Goal: Task Accomplishment & Management: Complete application form

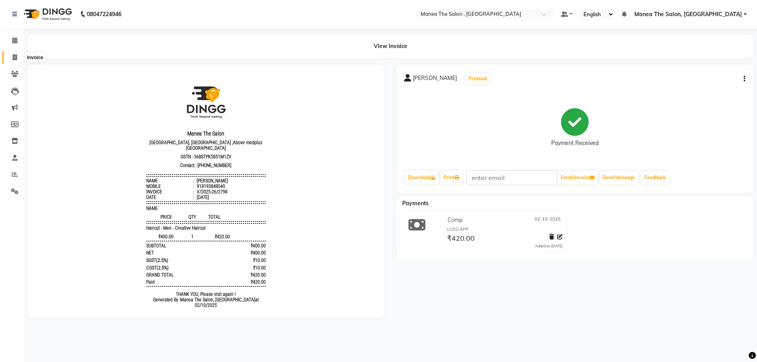
click at [11, 58] on span at bounding box center [15, 57] width 14 height 9
select select "service"
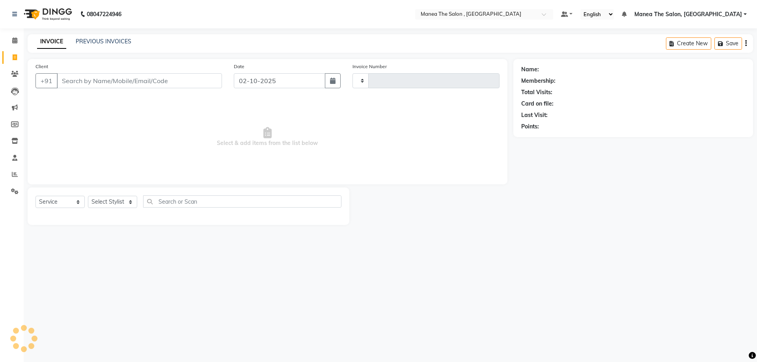
type input "2799"
select select "7201"
click at [83, 82] on input "Client" at bounding box center [139, 80] width 165 height 15
click at [132, 201] on select "Select Stylist [PERSON_NAME] Manager NAVEEN [PERSON_NAME] [PERSON_NAME] [PERSON…" at bounding box center [112, 202] width 49 height 12
select select "90979"
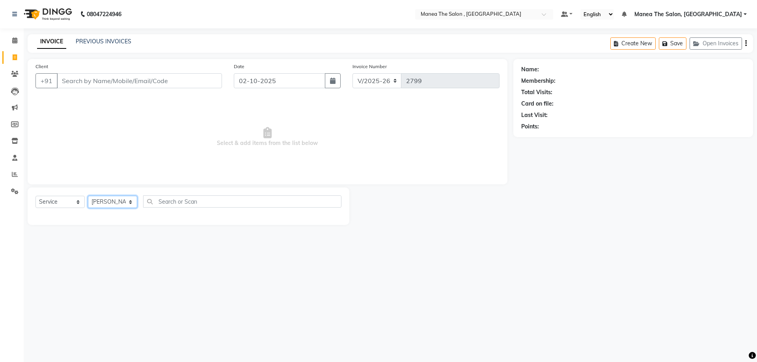
click at [88, 196] on select "Select Stylist [PERSON_NAME] Manager NAVEEN [PERSON_NAME] [PERSON_NAME] [PERSON…" at bounding box center [112, 202] width 49 height 12
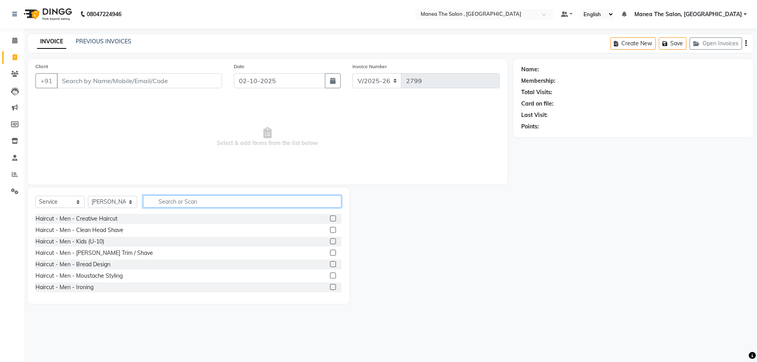
drag, startPoint x: 203, startPoint y: 204, endPoint x: 207, endPoint y: 199, distance: 6.4
click at [203, 203] on input "text" at bounding box center [242, 202] width 198 height 12
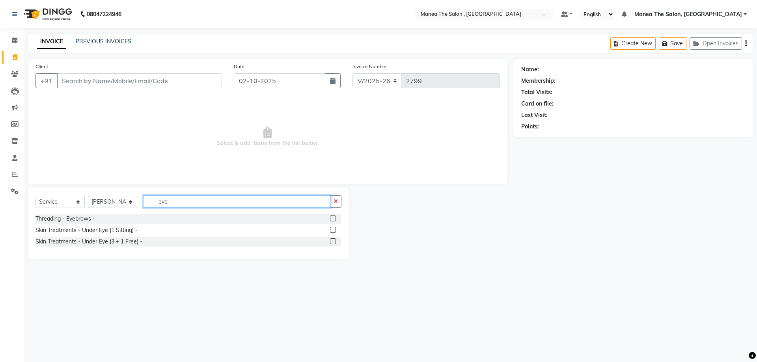
type input "eye"
click at [334, 219] on label at bounding box center [333, 219] width 6 height 6
click at [334, 219] on input "checkbox" at bounding box center [332, 218] width 5 height 5
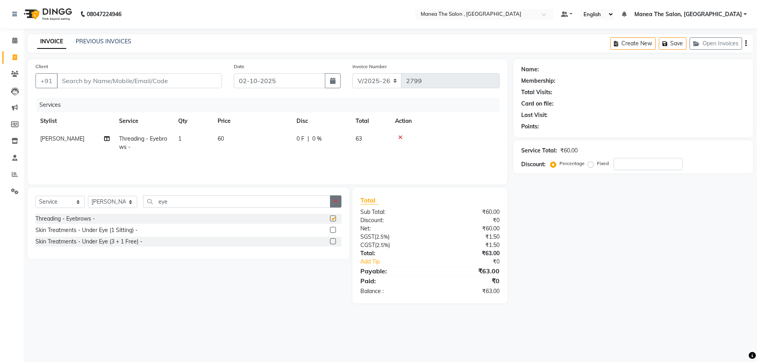
checkbox input "false"
click at [335, 204] on icon "button" at bounding box center [335, 202] width 4 height 6
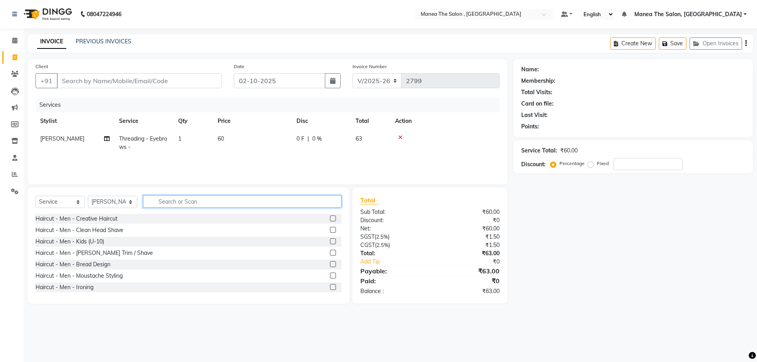
click at [309, 203] on input "text" at bounding box center [242, 202] width 198 height 12
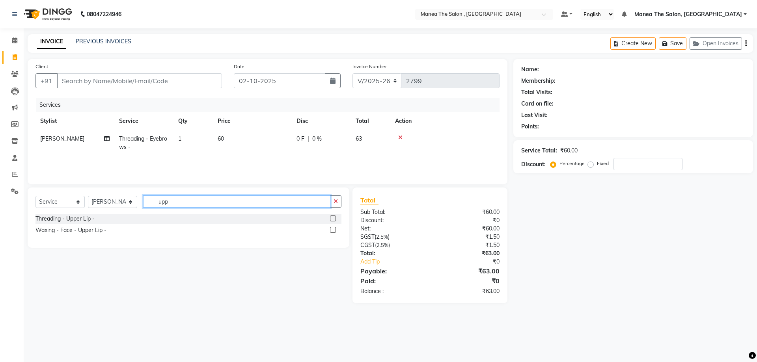
type input "upp"
click at [332, 218] on label at bounding box center [333, 219] width 6 height 6
click at [332, 218] on input "checkbox" at bounding box center [332, 218] width 5 height 5
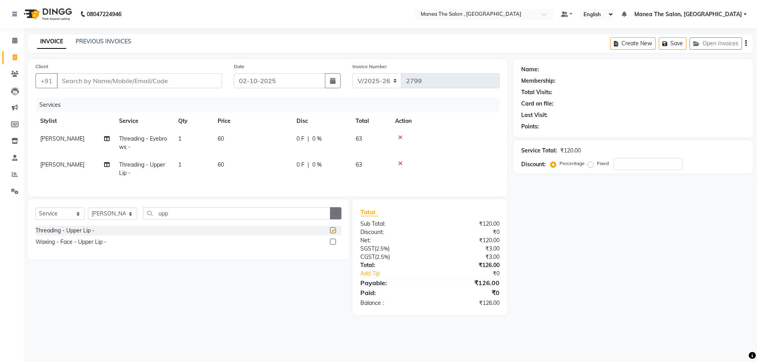
checkbox input "false"
click at [337, 216] on icon "button" at bounding box center [335, 213] width 4 height 6
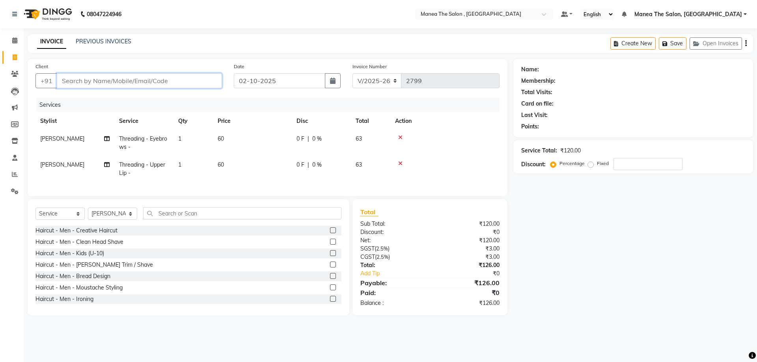
click at [157, 79] on input "Client" at bounding box center [139, 80] width 165 height 15
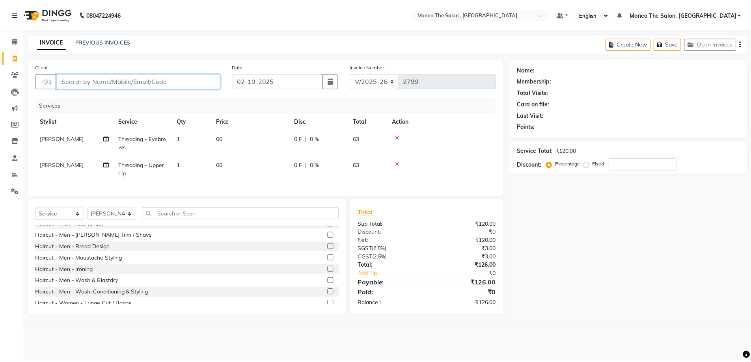
scroll to position [39, 0]
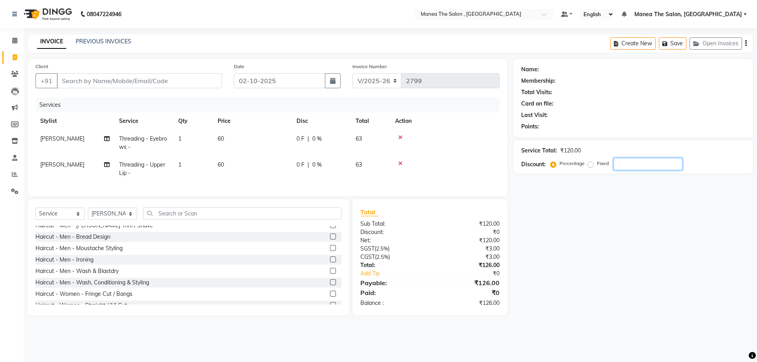
drag, startPoint x: 638, startPoint y: 160, endPoint x: 230, endPoint y: 161, distance: 408.0
click at [638, 160] on input "number" at bounding box center [647, 164] width 69 height 12
click at [108, 73] on div "Client +91" at bounding box center [129, 78] width 198 height 32
click at [110, 76] on input "Client" at bounding box center [139, 80] width 165 height 15
type input "9"
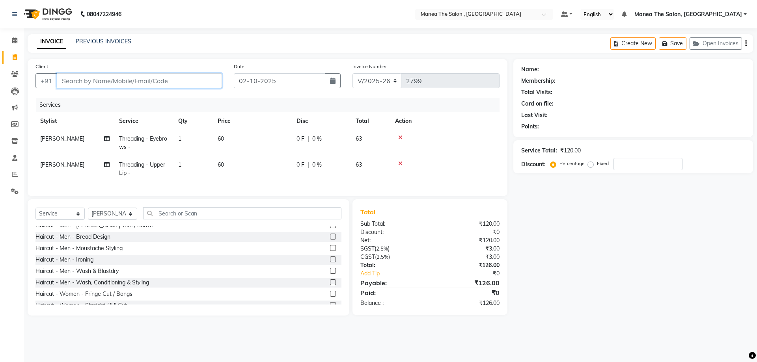
type input "0"
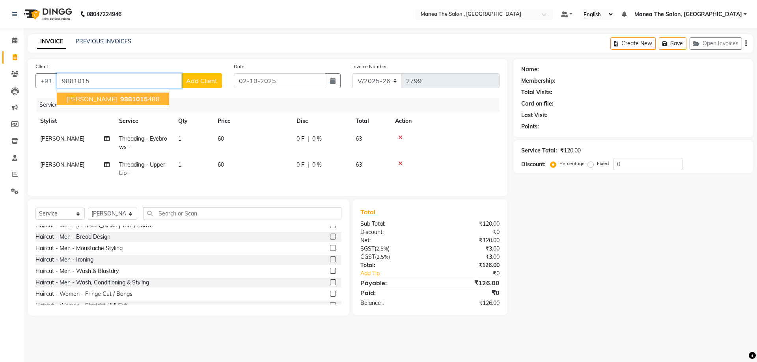
click at [120, 101] on span "9881015" at bounding box center [134, 99] width 28 height 8
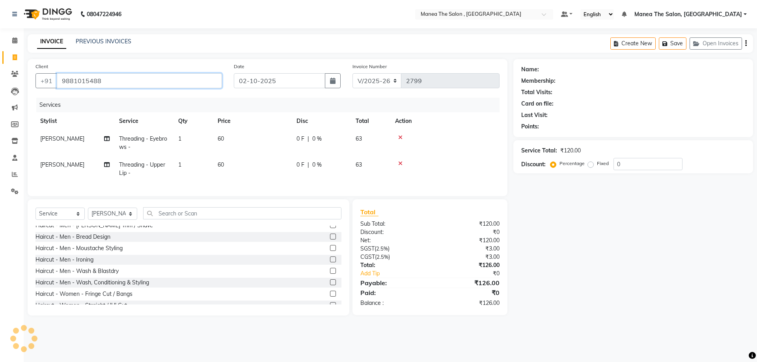
type input "9881015488"
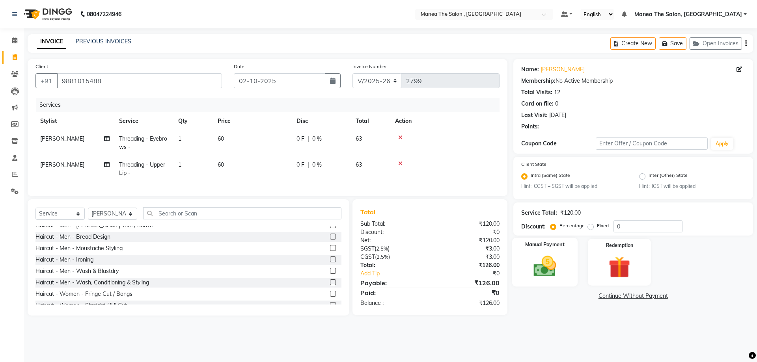
click at [558, 267] on img at bounding box center [544, 267] width 37 height 26
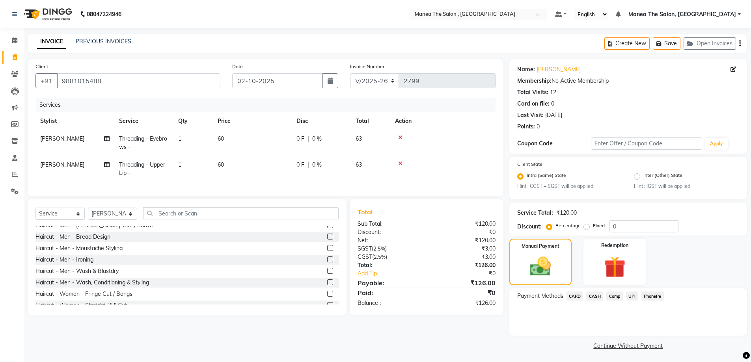
click at [629, 298] on span "UPI" at bounding box center [632, 296] width 12 height 9
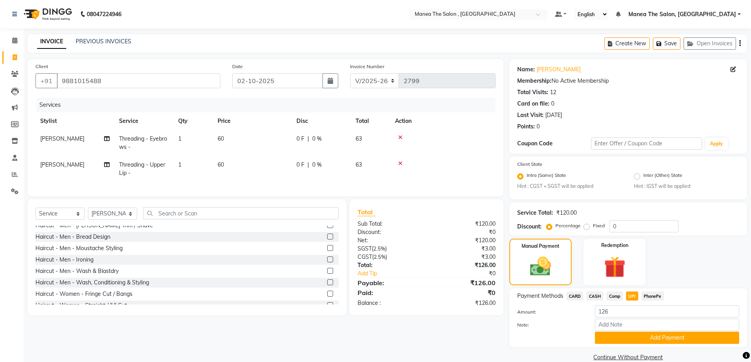
drag, startPoint x: 636, startPoint y: 336, endPoint x: 636, endPoint y: 332, distance: 4.3
click at [636, 336] on button "Add Payment" at bounding box center [667, 338] width 144 height 12
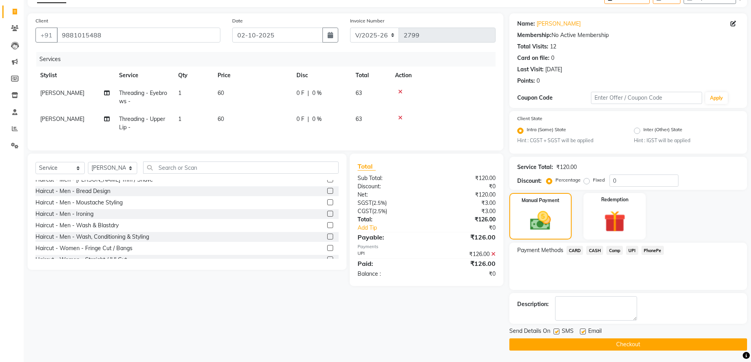
scroll to position [46, 0]
click at [637, 341] on button "Checkout" at bounding box center [628, 344] width 238 height 12
